Goal: Information Seeking & Learning: Compare options

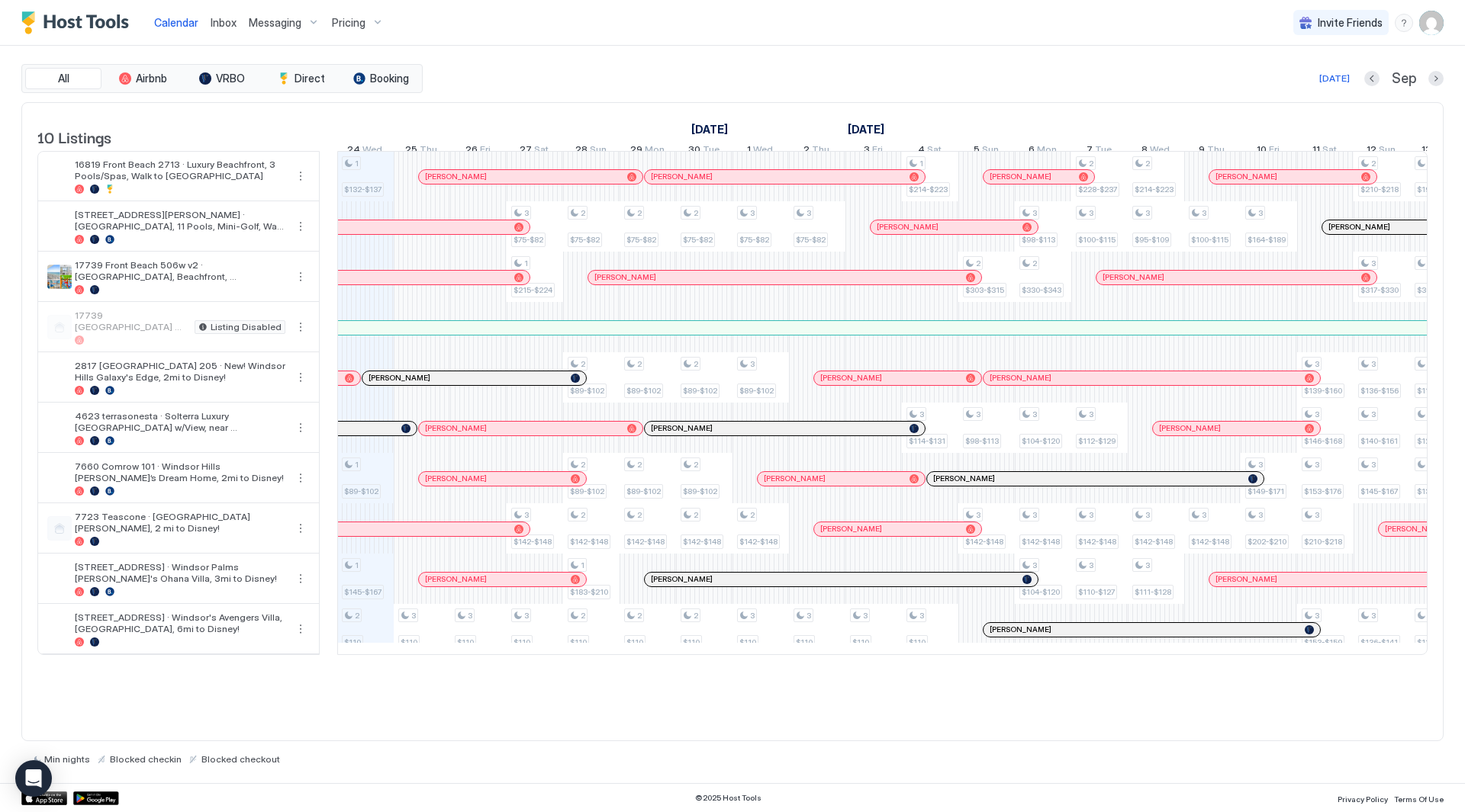
scroll to position [0, 1078]
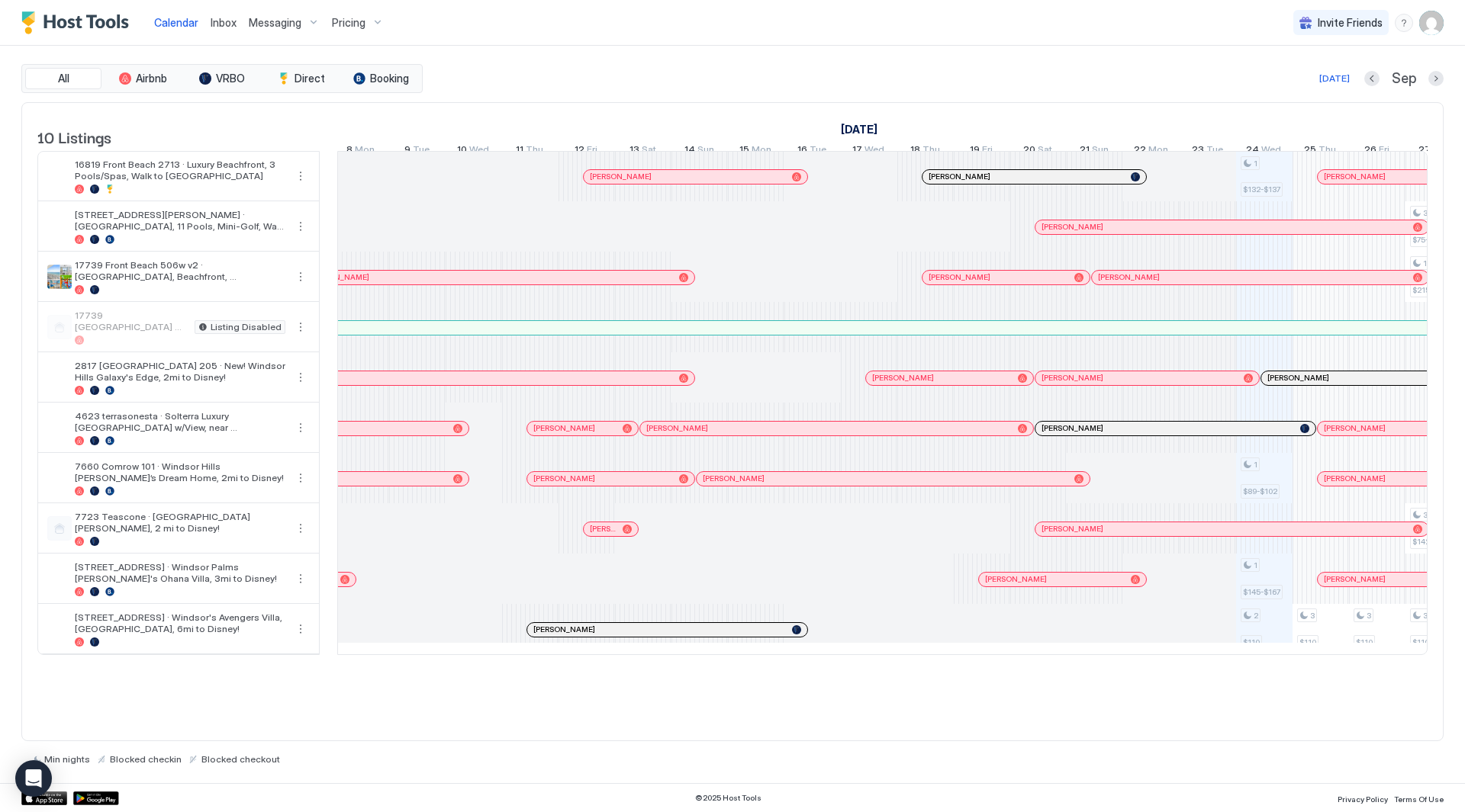
click at [364, 12] on div "Pricing" at bounding box center [358, 23] width 64 height 26
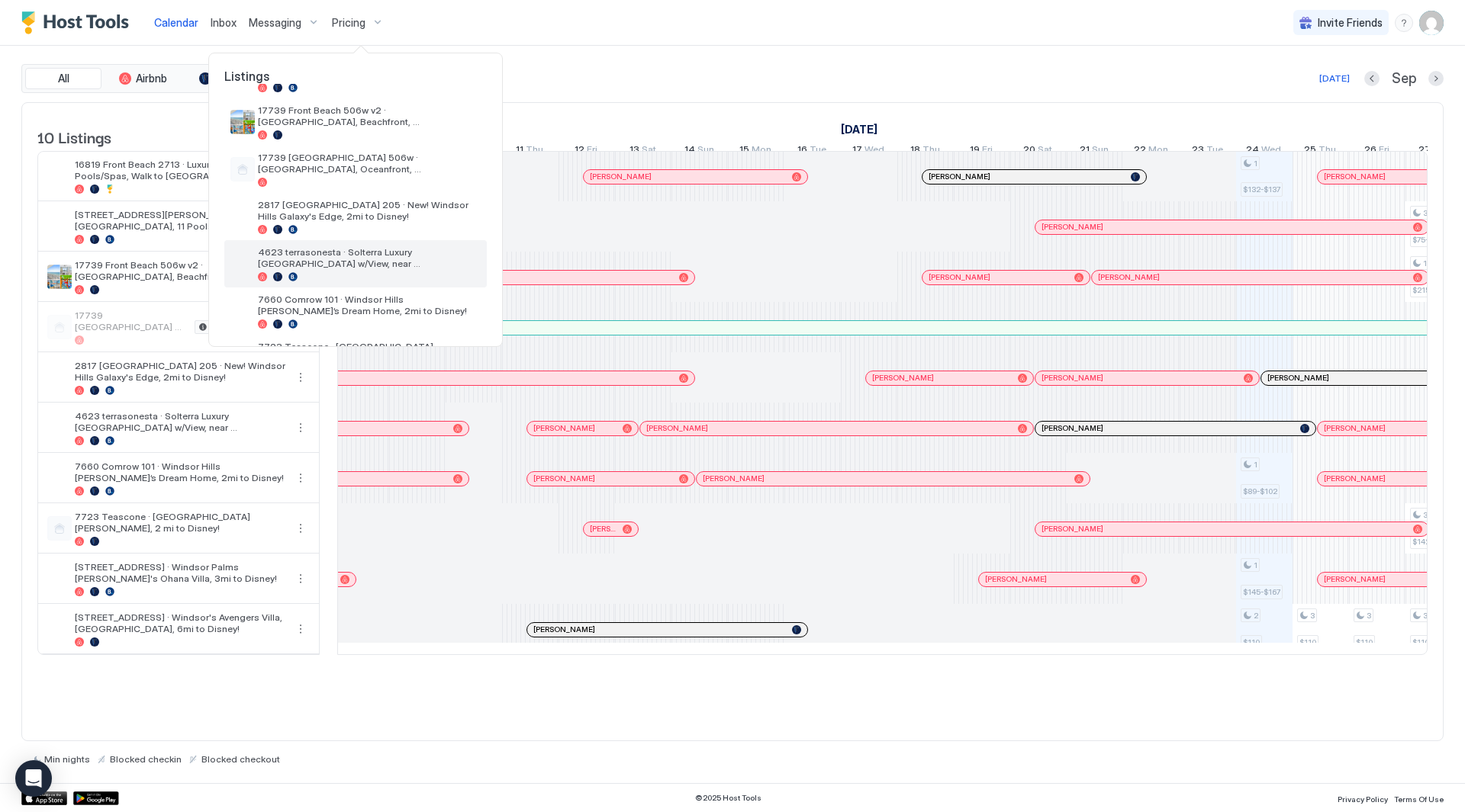
scroll to position [153, 0]
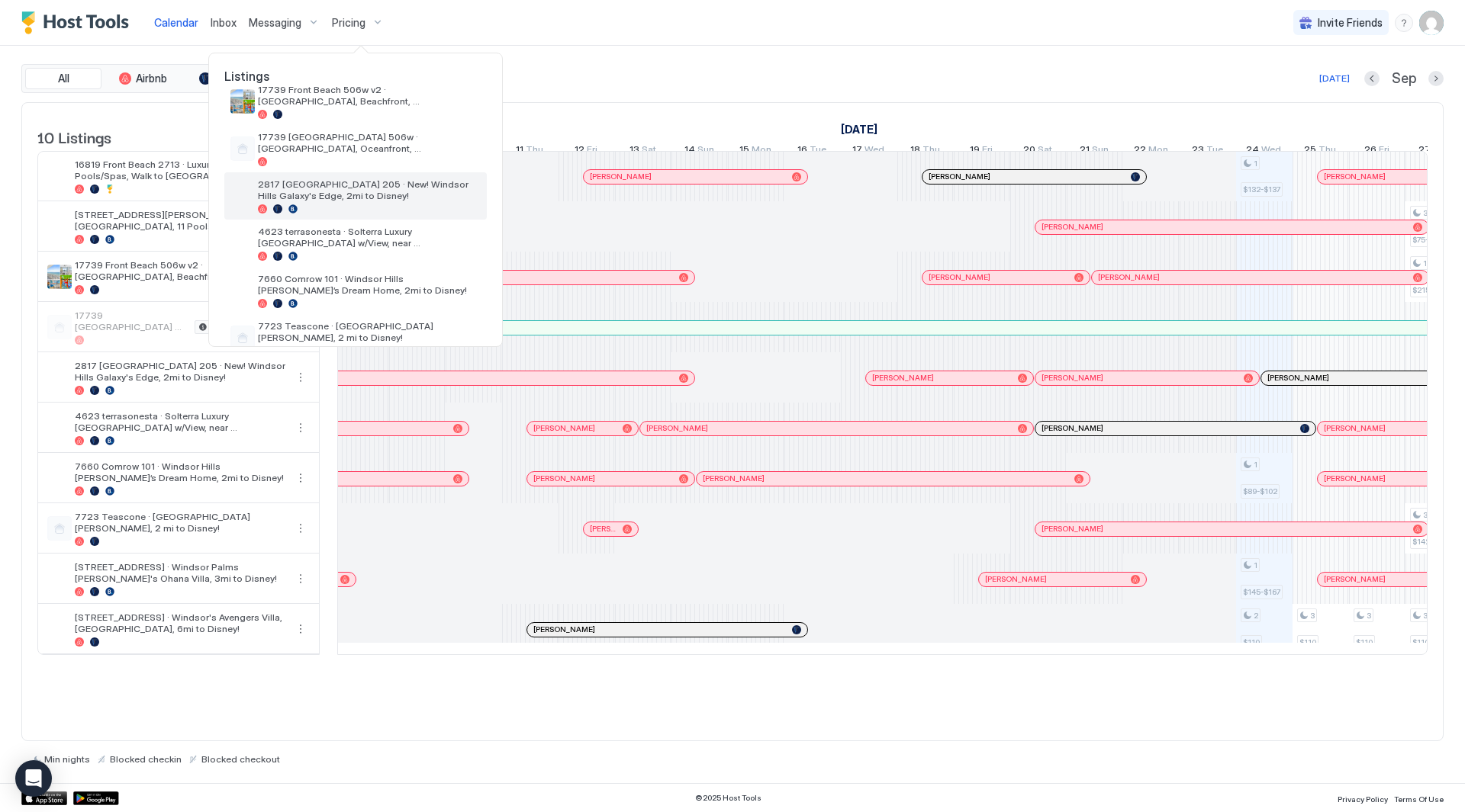
click at [386, 176] on div "2817 [GEOGRAPHIC_DATA] 205 · New! Windsor Hills Galaxy's Edge, 2mi to Disney!" at bounding box center [355, 196] width 263 height 47
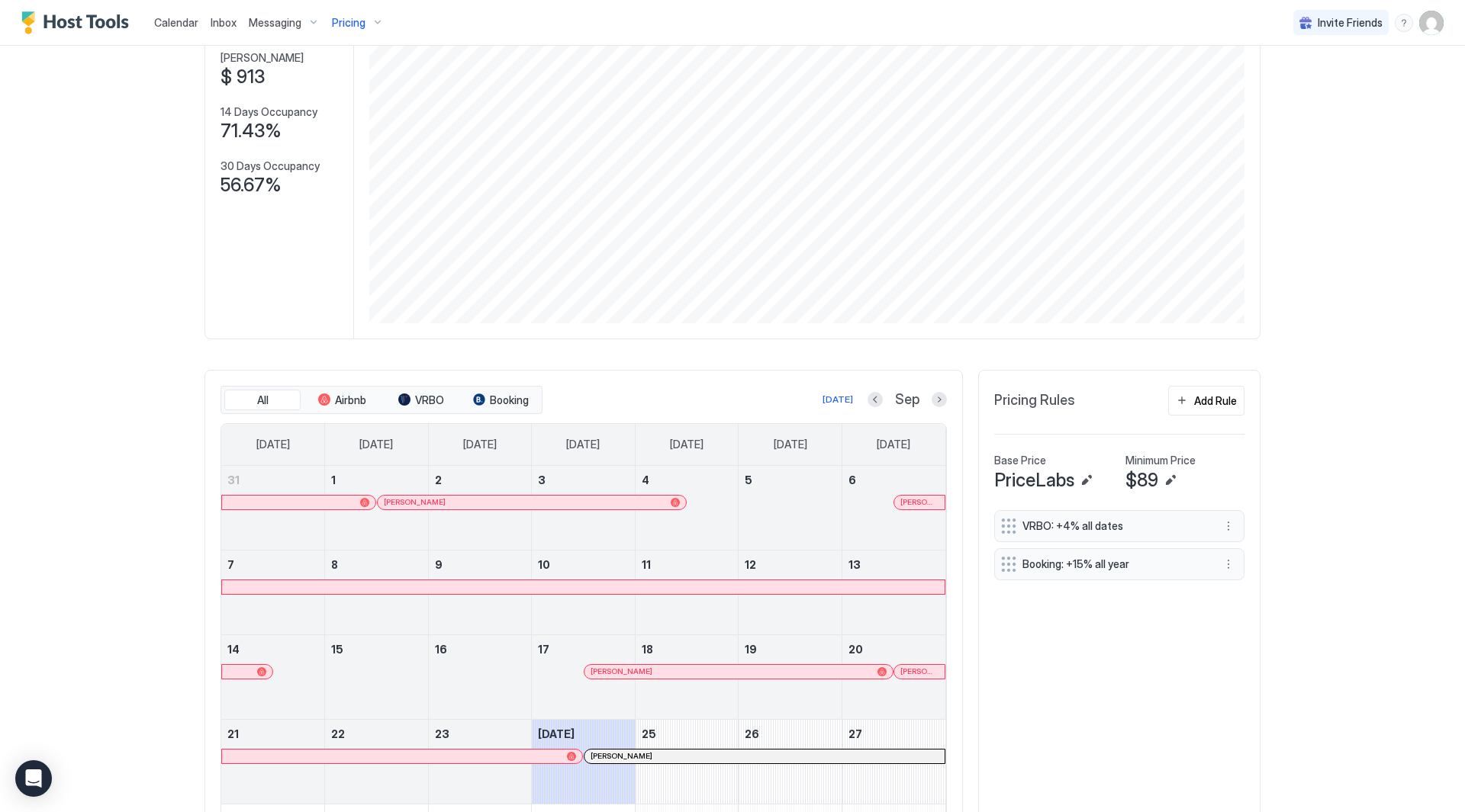
scroll to position [153, 0]
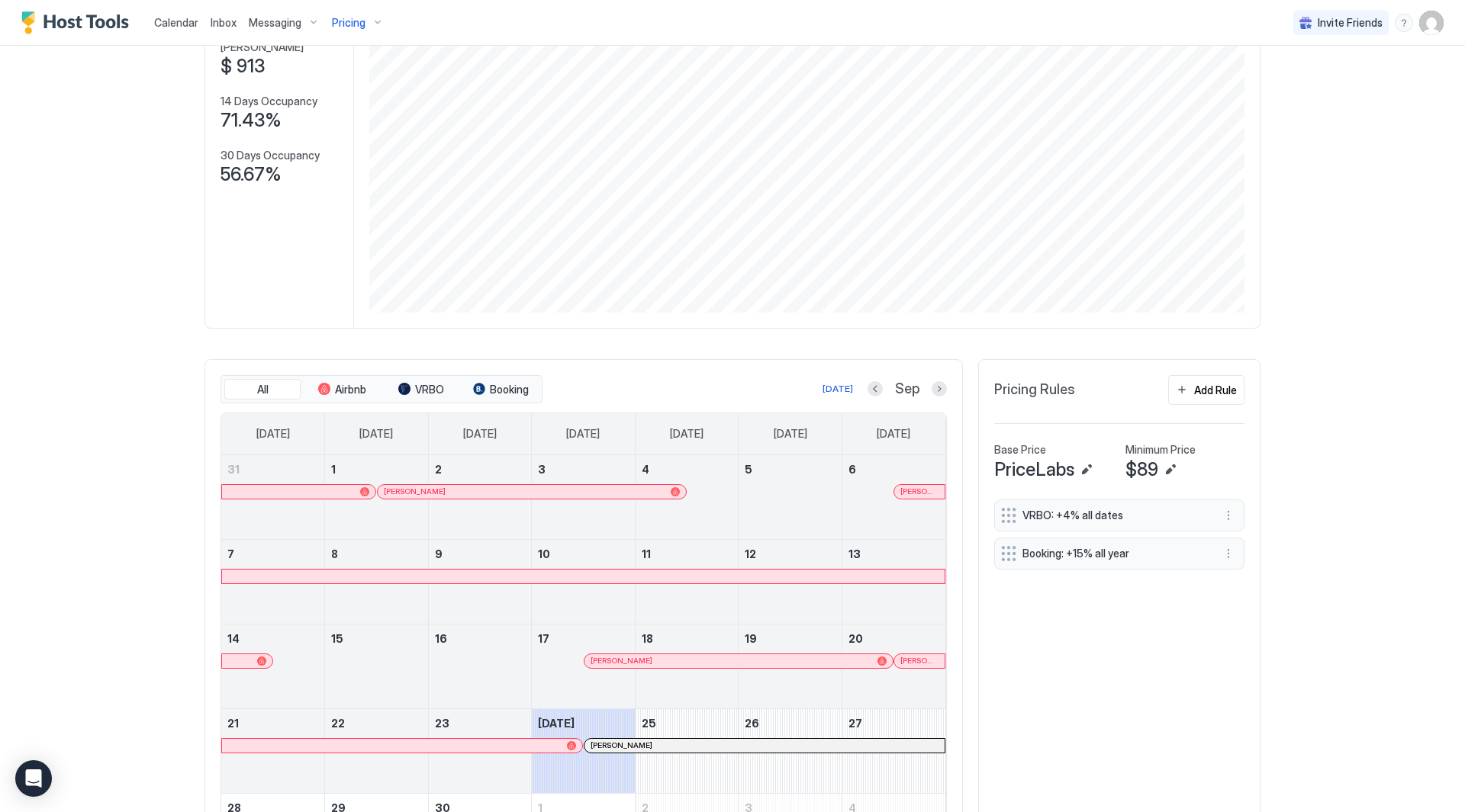
click at [868, 396] on div at bounding box center [875, 389] width 15 height 15
click at [870, 391] on button "Previous month" at bounding box center [875, 389] width 15 height 15
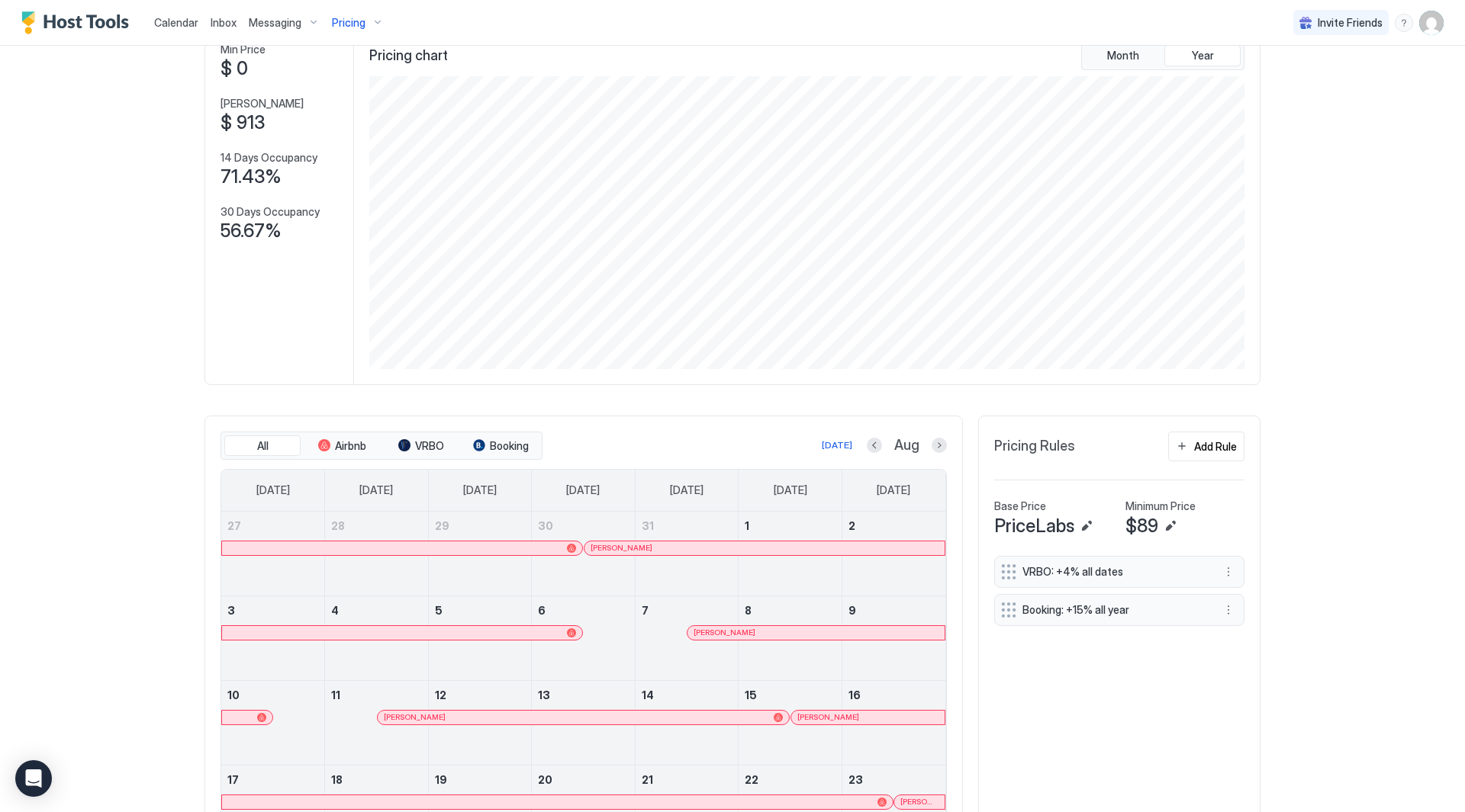
scroll to position [0, 0]
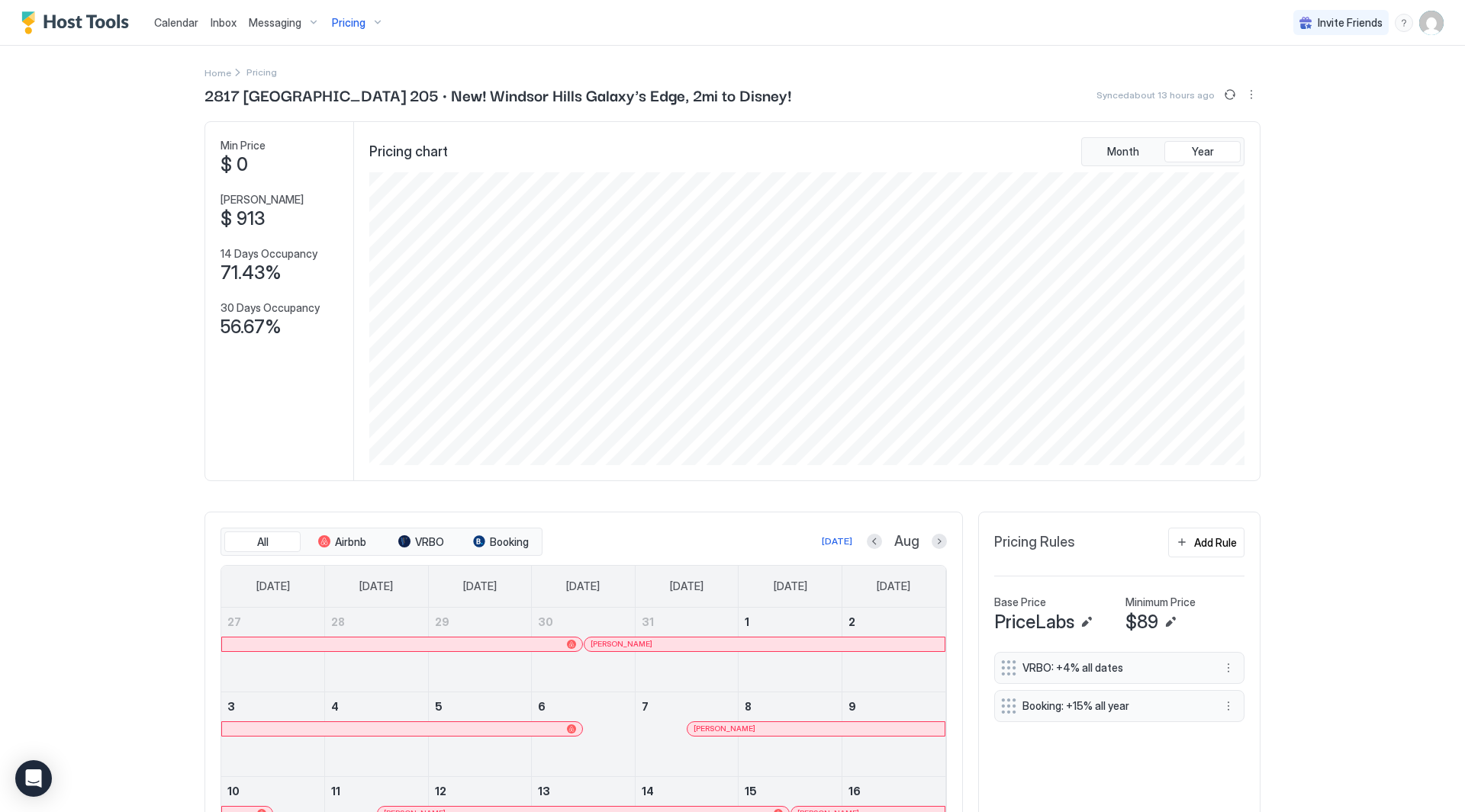
click at [365, 20] on div "Pricing" at bounding box center [358, 23] width 64 height 26
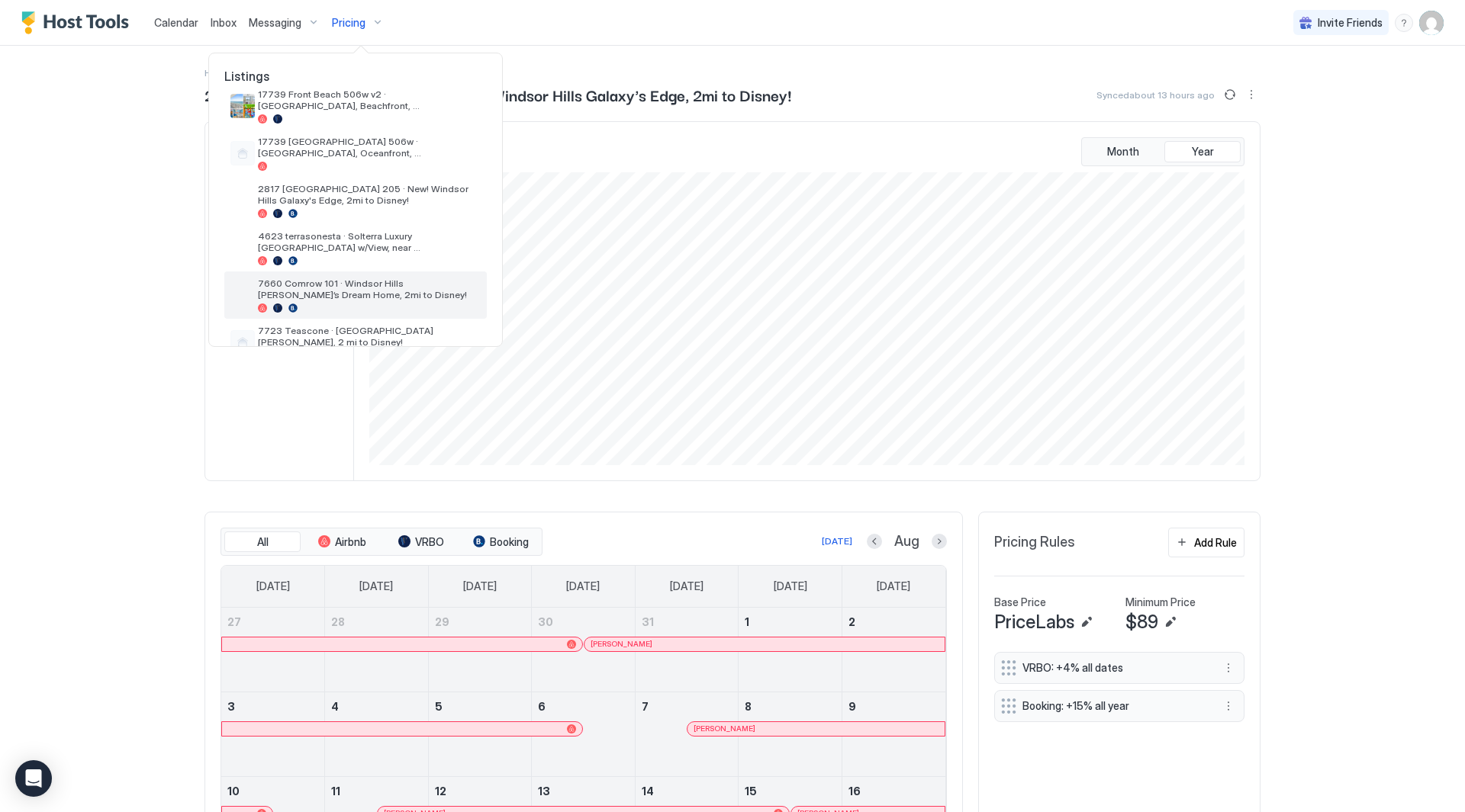
scroll to position [153, 0]
click at [385, 327] on span "7723 Teascone · [GEOGRAPHIC_DATA][PERSON_NAME], 2 mi to Disney!" at bounding box center [369, 332] width 223 height 23
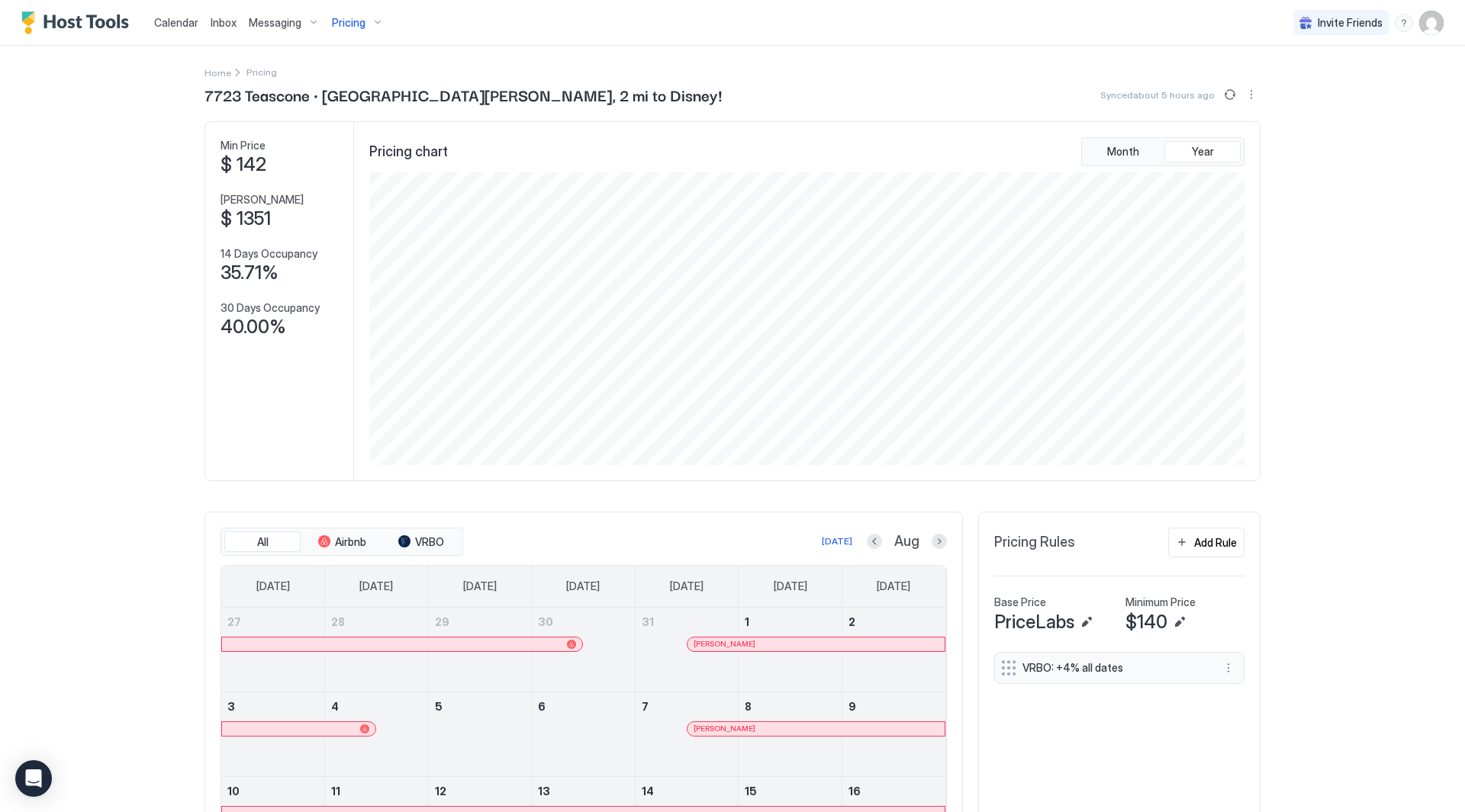
click at [1088, 52] on div "Home Pricing 7723 Teascone · [GEOGRAPHIC_DATA][PERSON_NAME], 2 mi to Disney! Sy…" at bounding box center [732, 596] width 1056 height 1102
click at [368, 26] on div "Pricing" at bounding box center [358, 23] width 64 height 26
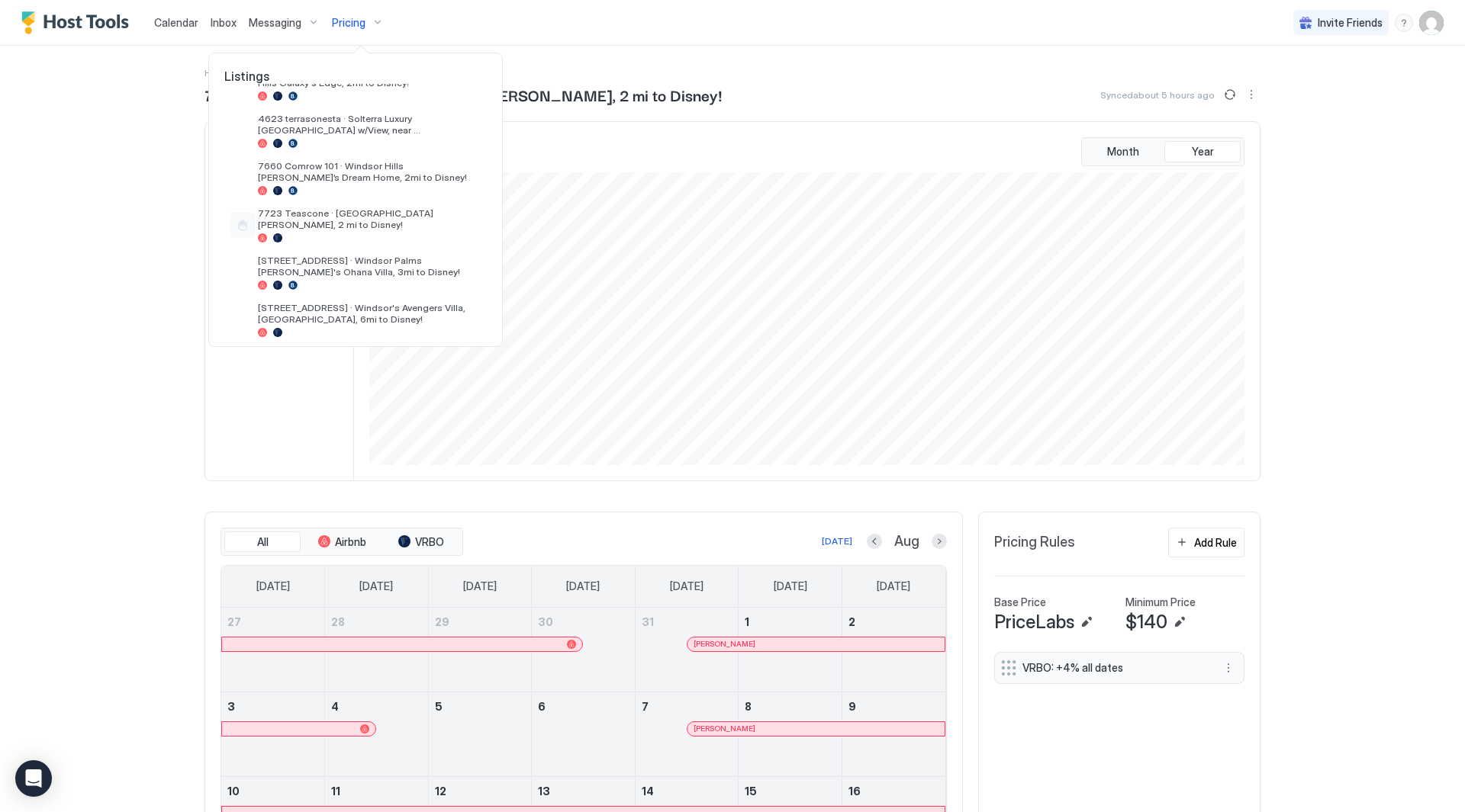
scroll to position [277, 0]
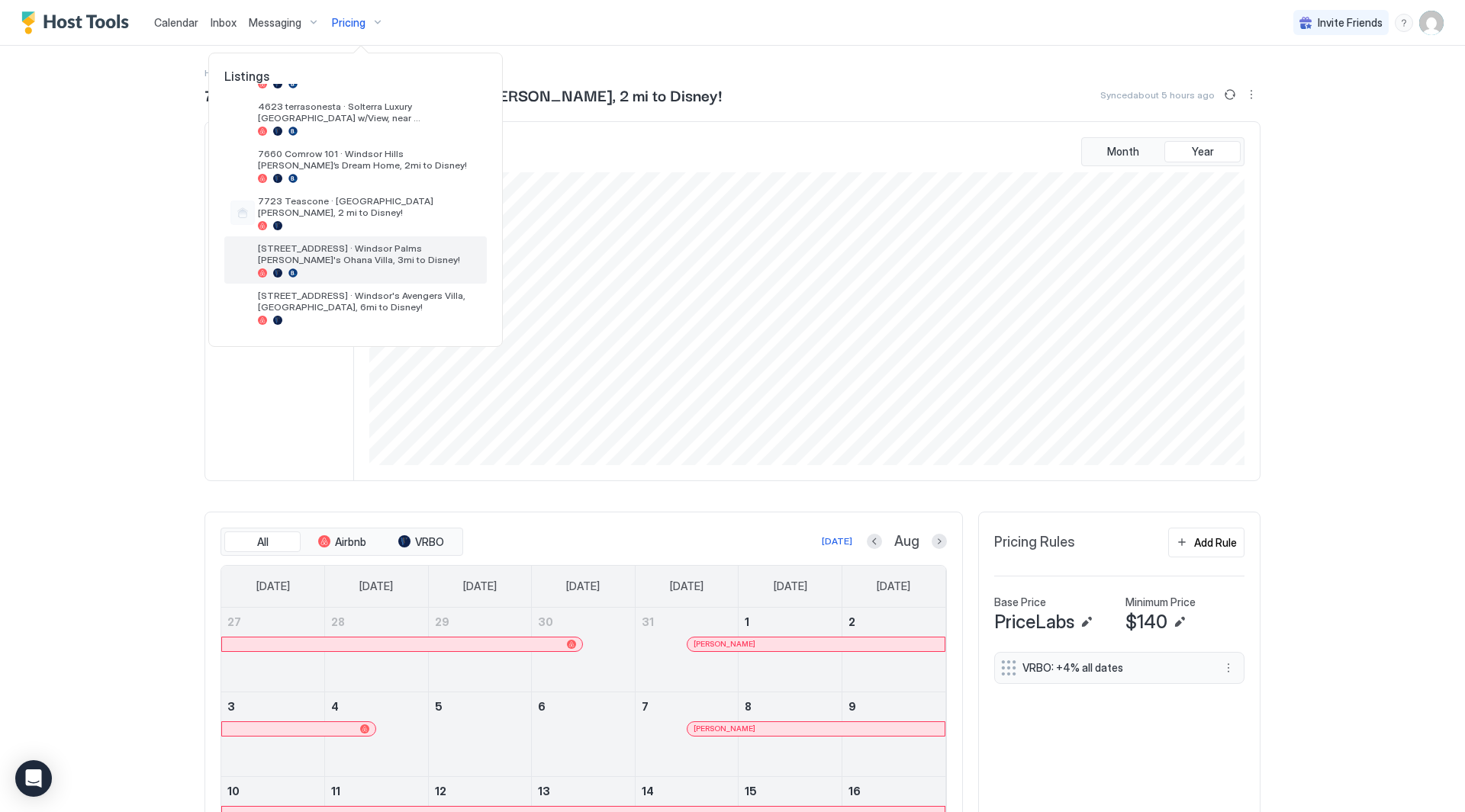
click at [370, 270] on div at bounding box center [369, 273] width 223 height 9
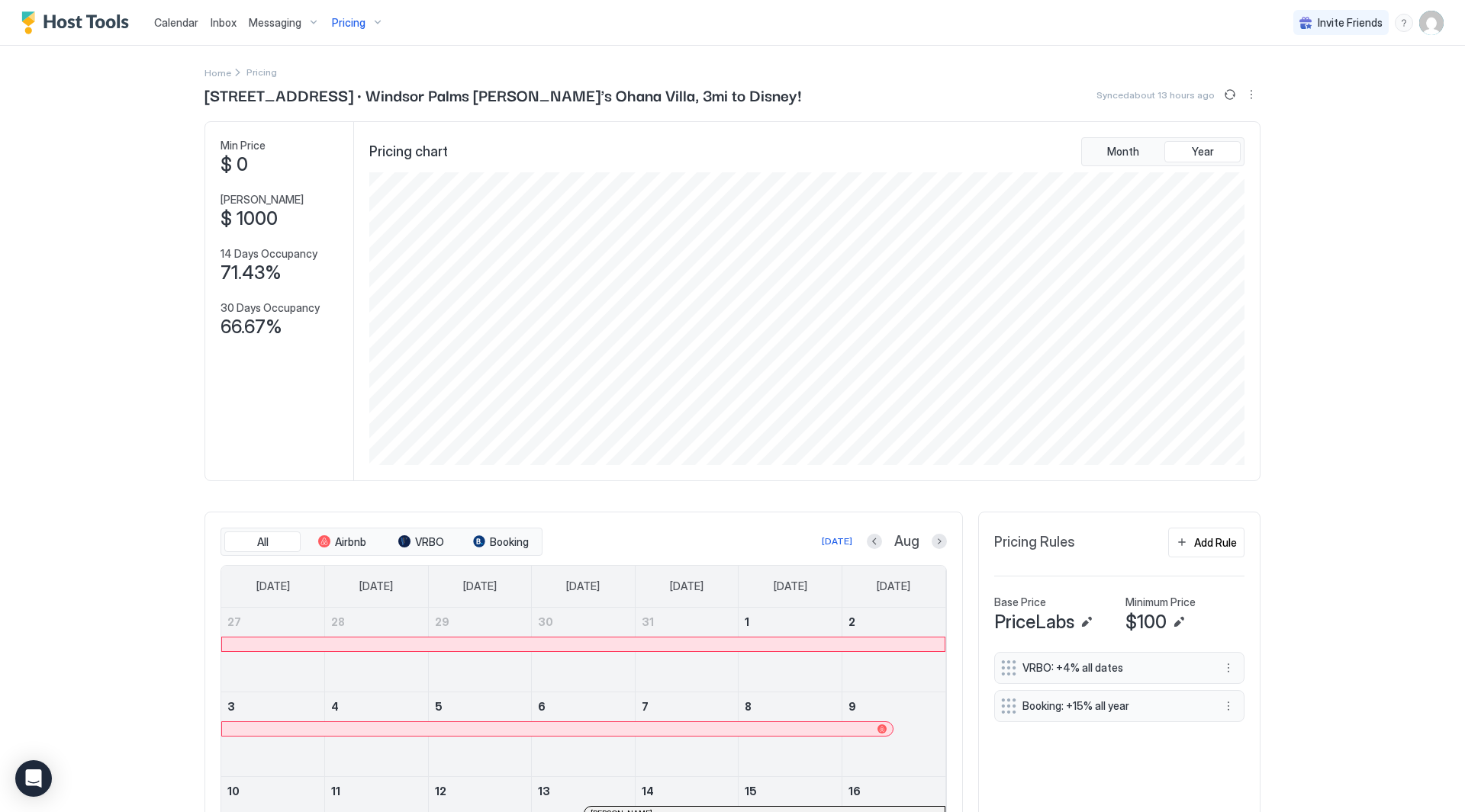
click at [380, 25] on div "Pricing" at bounding box center [358, 23] width 64 height 26
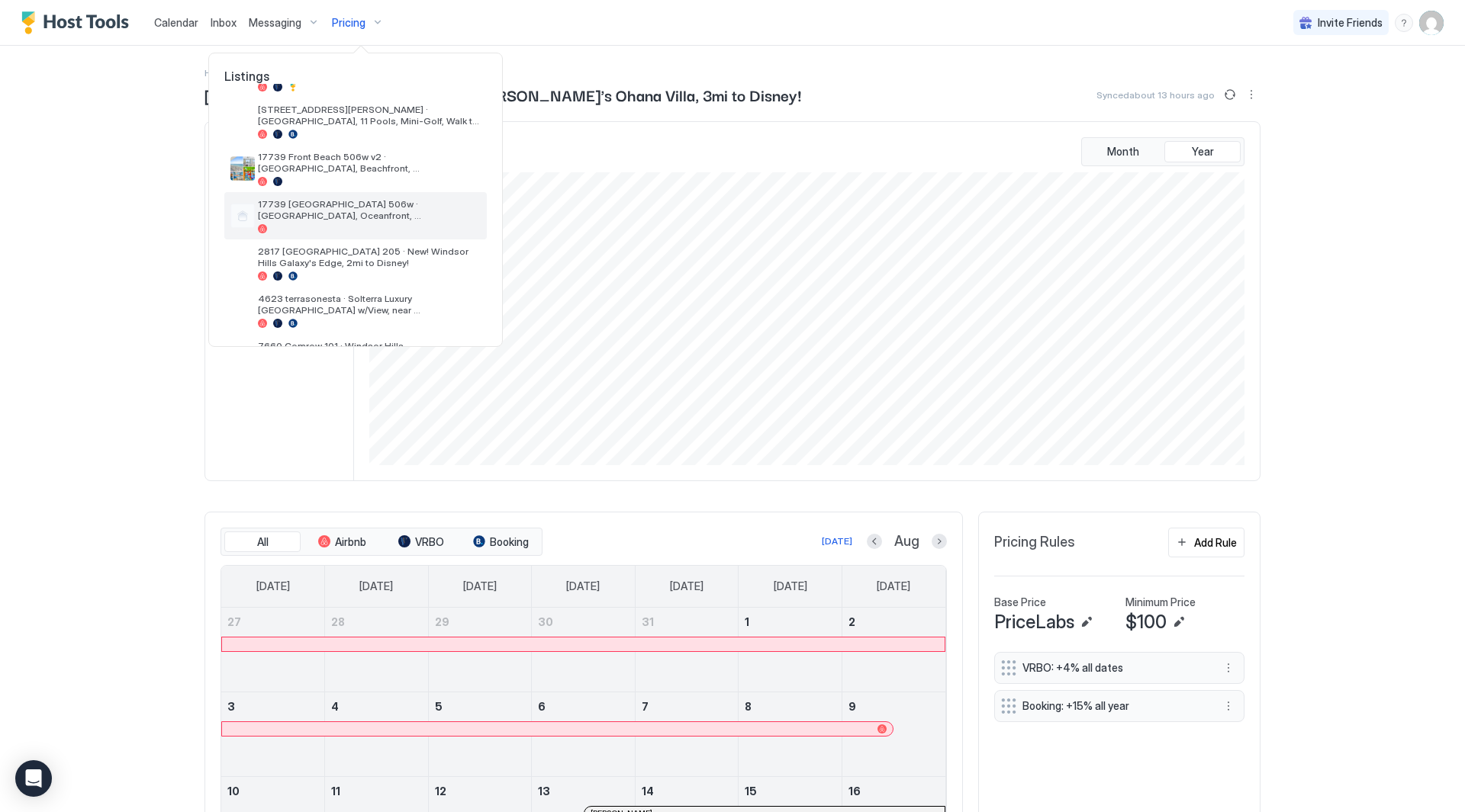
scroll to position [277, 0]
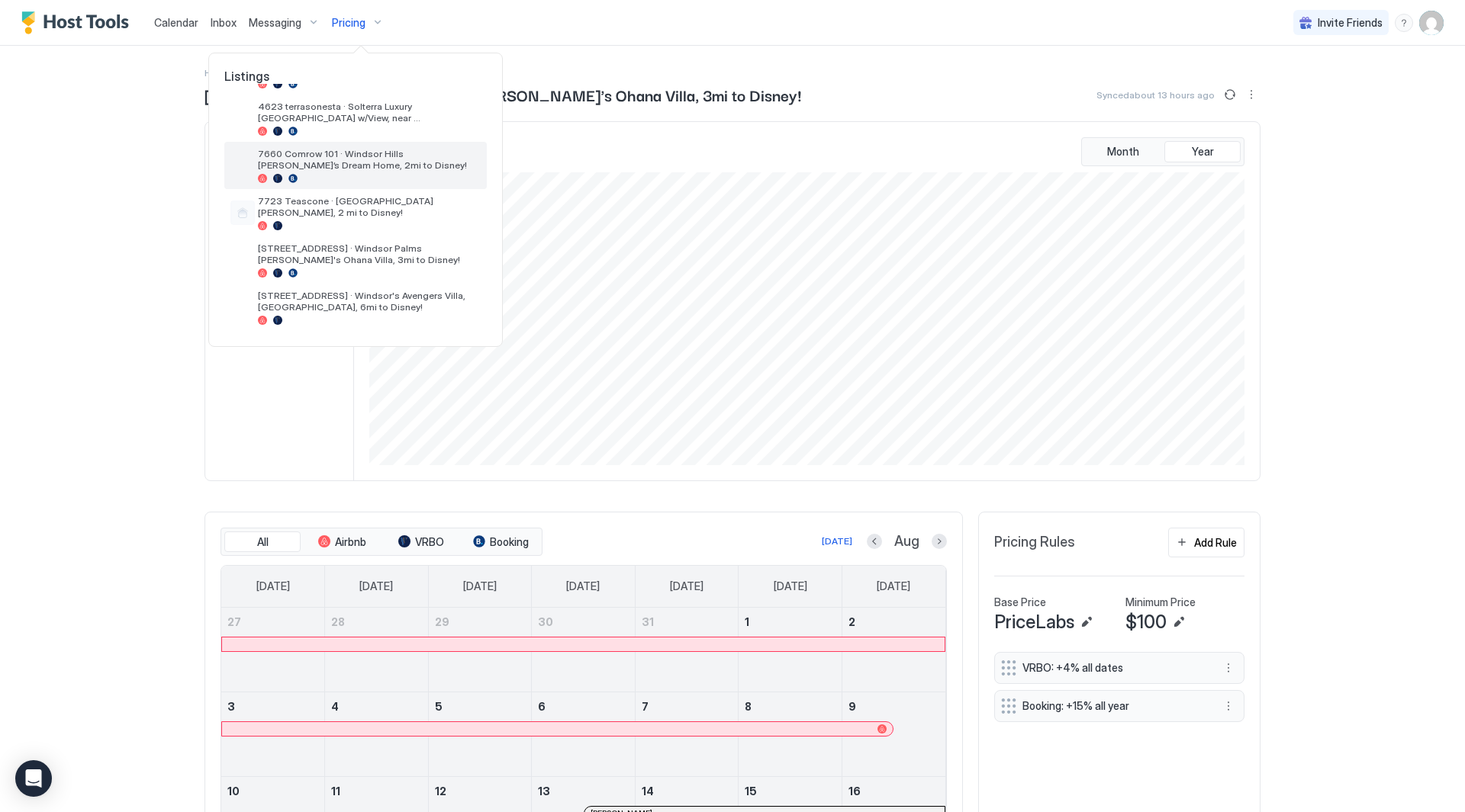
click at [338, 166] on span "7660 Comrow 101 · Windsor Hills [PERSON_NAME]’s Dream Home, 2mi to Disney!" at bounding box center [369, 159] width 223 height 23
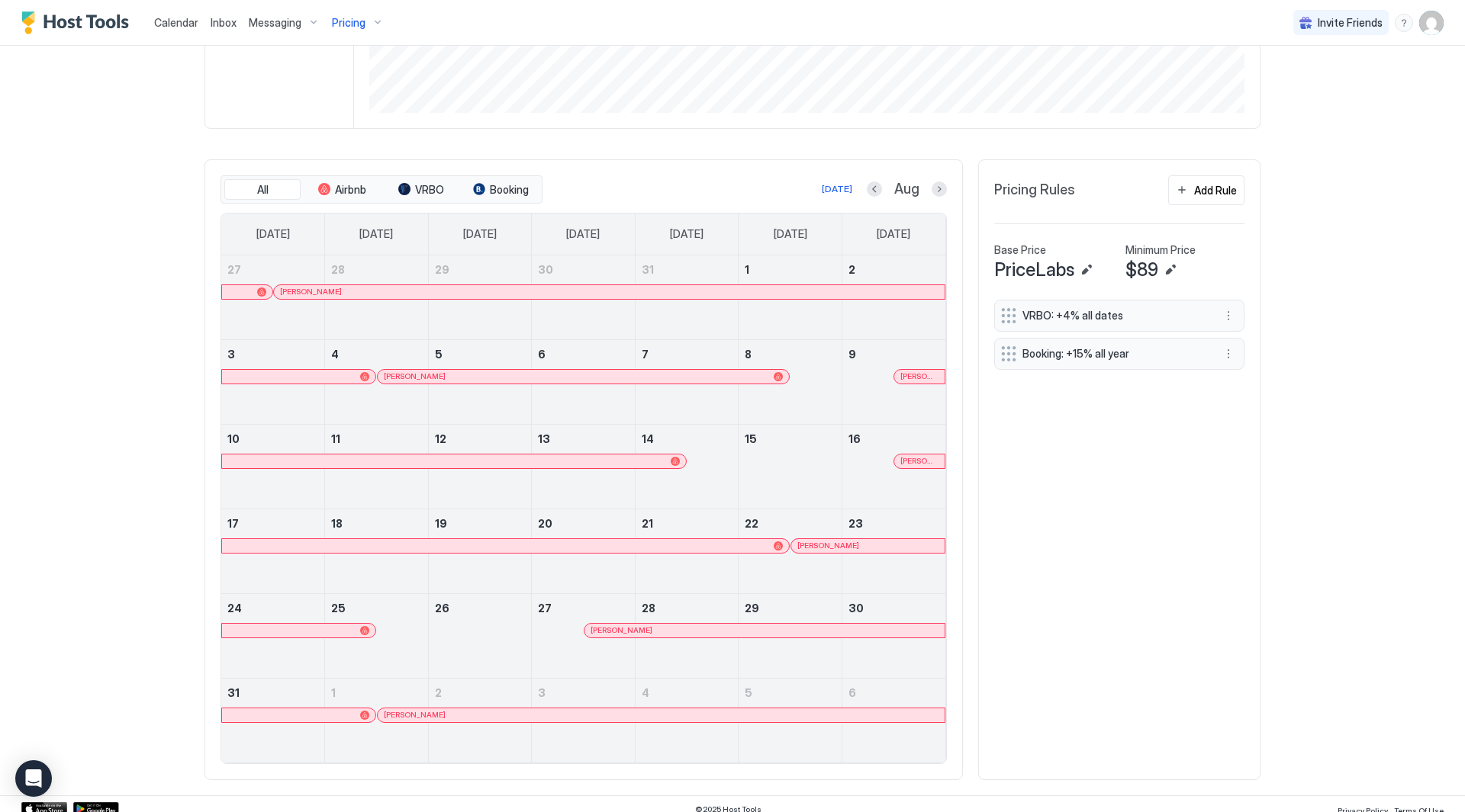
scroll to position [363, 0]
